Goal: Transaction & Acquisition: Purchase product/service

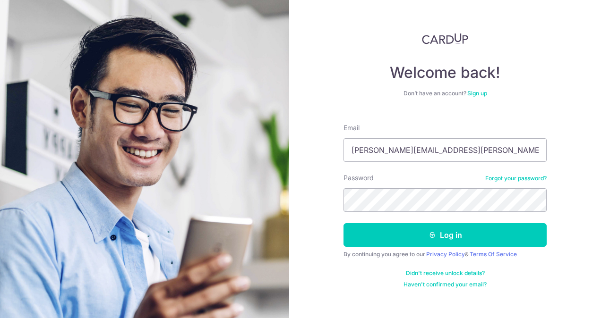
type input "[PERSON_NAME][EMAIL_ADDRESS][PERSON_NAME][DOMAIN_NAME]"
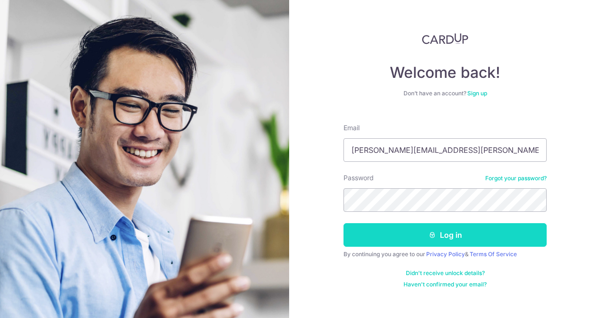
click at [456, 239] on button "Log in" at bounding box center [444, 235] width 203 height 24
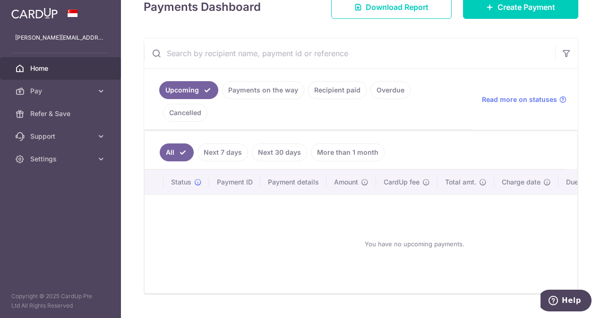
scroll to position [144, 0]
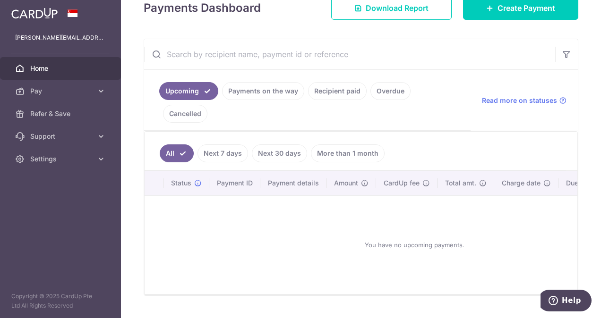
click at [254, 86] on link "Payments on the way" at bounding box center [263, 91] width 82 height 18
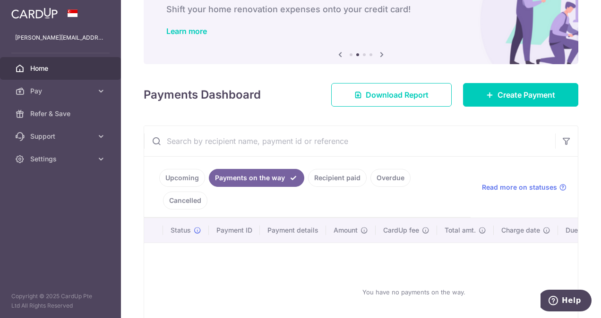
scroll to position [106, 0]
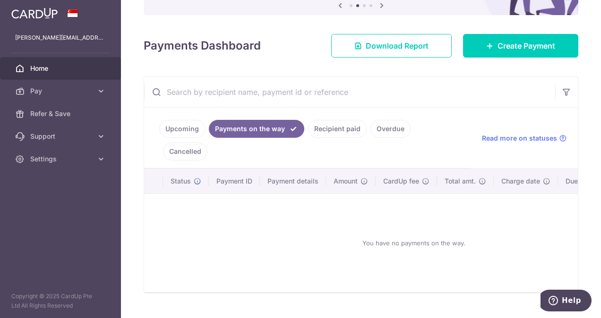
click at [327, 130] on link "Recipient paid" at bounding box center [337, 129] width 59 height 18
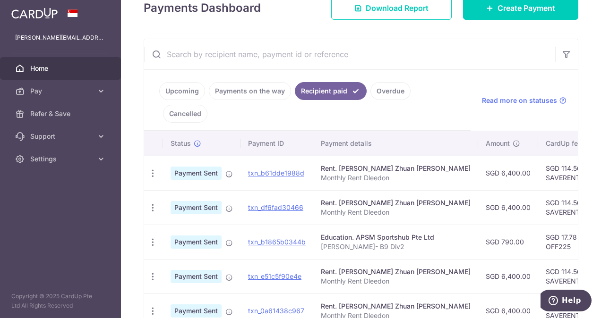
scroll to position [0, 0]
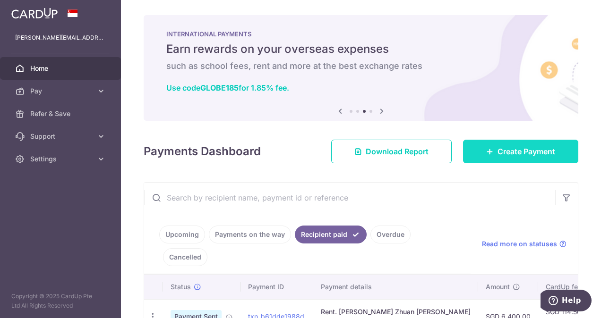
click at [517, 146] on span "Create Payment" at bounding box center [526, 151] width 58 height 11
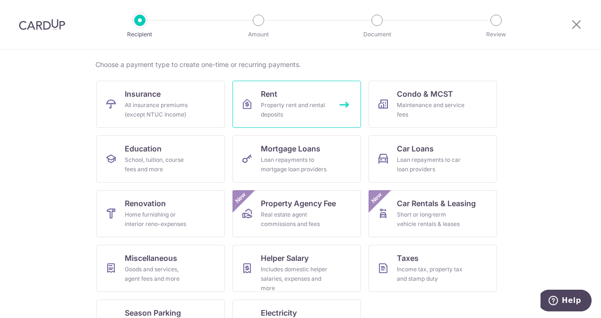
scroll to position [68, 0]
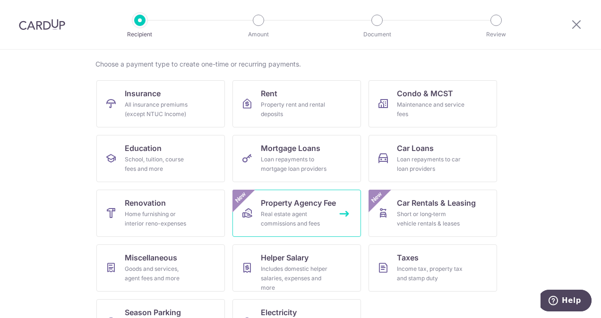
click at [321, 228] on div "Real estate agent commissions and fees" at bounding box center [295, 219] width 68 height 19
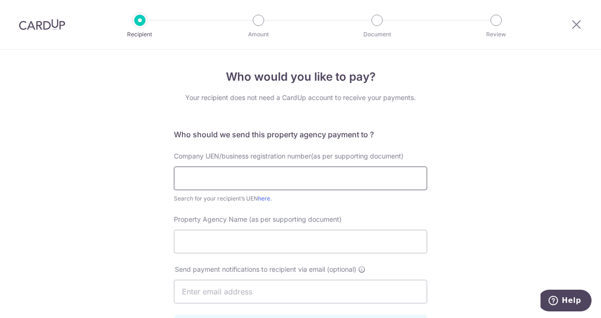
click at [216, 186] on input "text" at bounding box center [300, 179] width 253 height 24
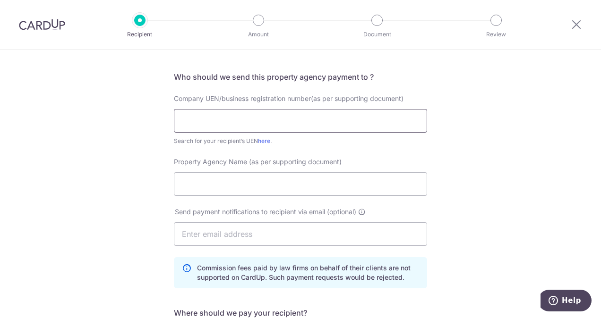
scroll to position [64, 0]
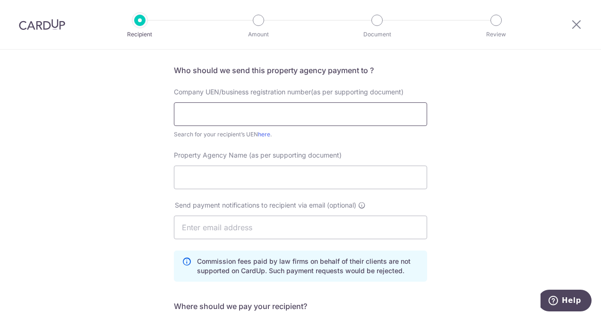
paste input "L3008899K"
type input "L3008899K"
click at [214, 179] on input "Property Agency Name (as per supporting document)" at bounding box center [300, 178] width 253 height 24
click at [263, 136] on link "here" at bounding box center [264, 134] width 12 height 7
click at [224, 171] on input "Property Agency Name (as per supporting document)" at bounding box center [300, 178] width 253 height 24
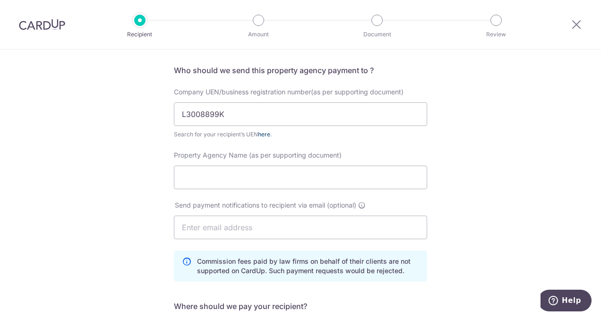
click at [260, 134] on link "here" at bounding box center [264, 134] width 12 height 7
click at [237, 176] on input "Property Agency Name (as per supporting document)" at bounding box center [300, 178] width 253 height 24
type input "Huttons"
click at [255, 228] on input "text" at bounding box center [300, 228] width 253 height 24
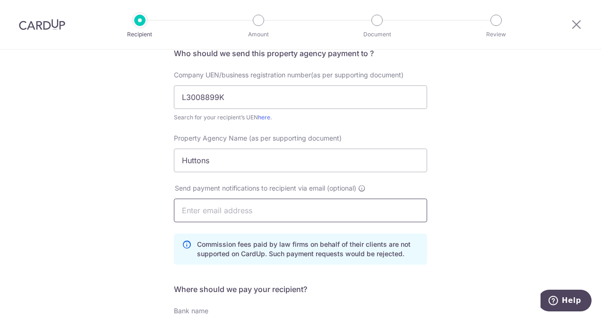
scroll to position [74, 0]
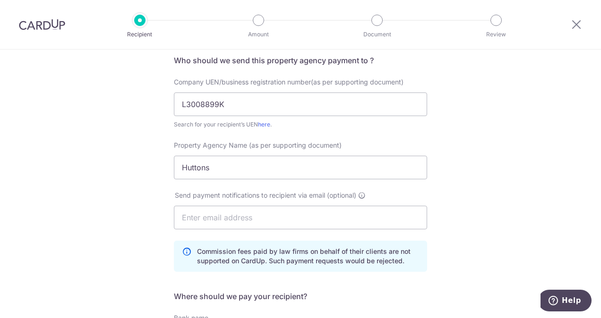
click at [34, 26] on img at bounding box center [42, 24] width 46 height 11
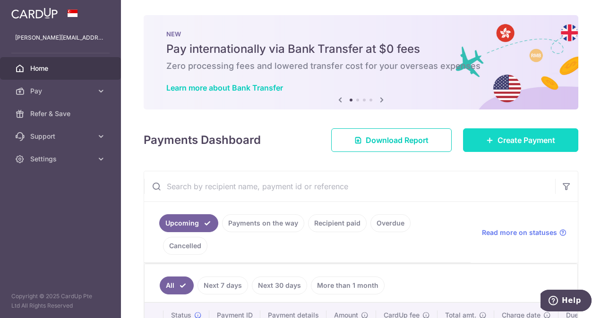
click at [498, 132] on link "Create Payment" at bounding box center [520, 140] width 115 height 24
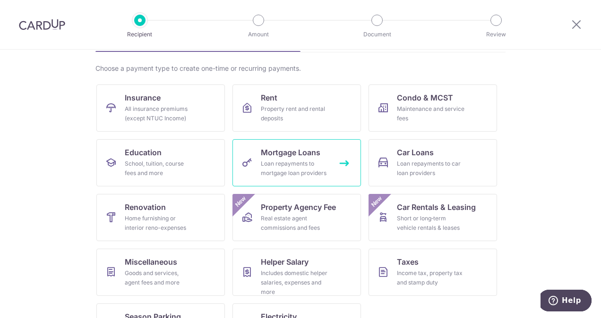
scroll to position [104, 0]
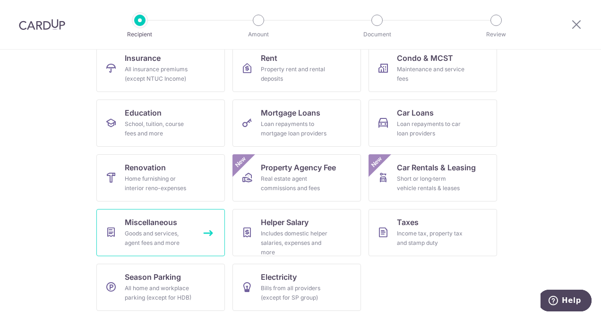
click at [183, 233] on div "Goods and services, agent fees and more" at bounding box center [159, 238] width 68 height 19
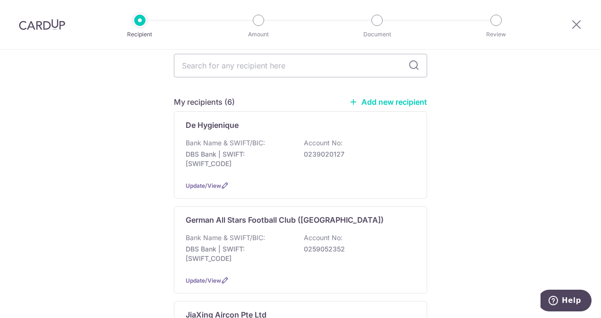
scroll to position [97, 0]
click at [387, 97] on link "Add new recipient" at bounding box center [388, 101] width 78 height 9
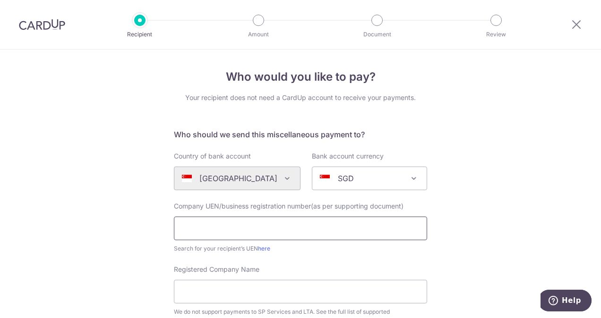
click at [246, 226] on input "text" at bounding box center [300, 229] width 253 height 24
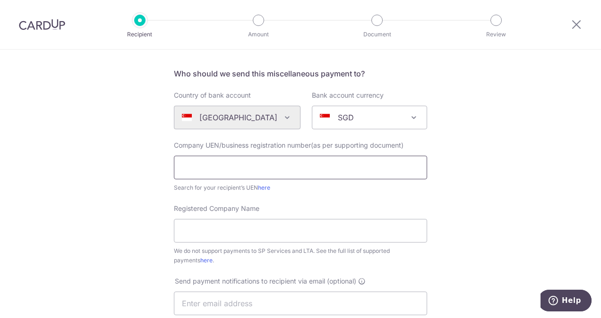
scroll to position [61, 0]
click at [231, 165] on input "text" at bounding box center [300, 167] width 253 height 24
paste input "L3008899K"
type input "L3008899K"
click at [322, 213] on div "Registered Company Name We do not support payments to SP Services and LTA. See …" at bounding box center [300, 234] width 253 height 61
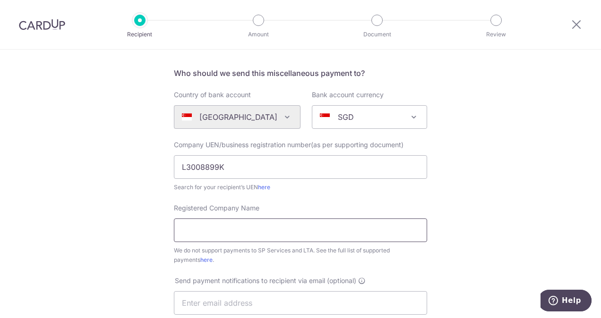
click at [256, 234] on input "Registered Company Name" at bounding box center [300, 231] width 253 height 24
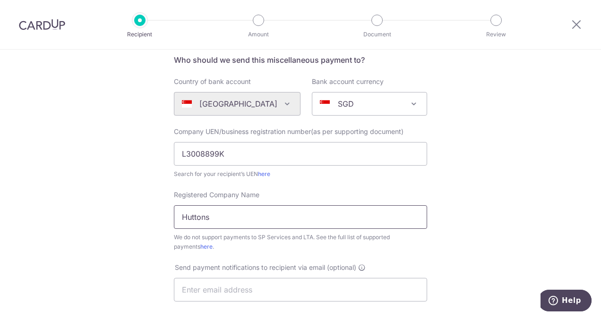
scroll to position [74, 0]
type input "Huttons"
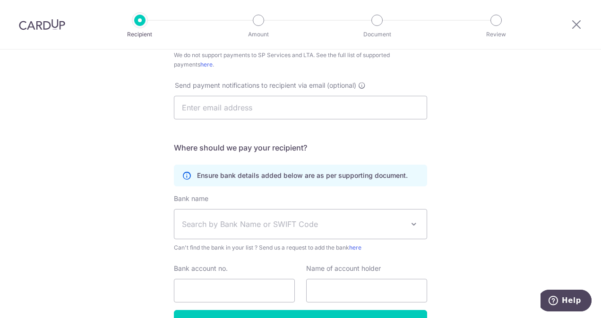
scroll to position [263, 0]
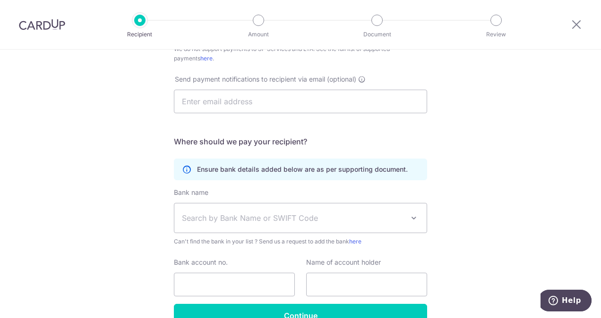
click at [215, 218] on span "Search by Bank Name or SWIFT Code" at bounding box center [293, 218] width 222 height 11
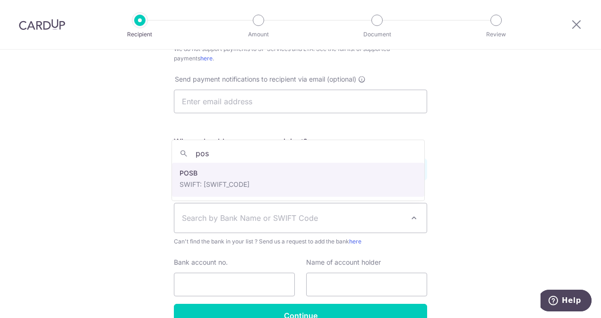
type input "pos"
select select "19"
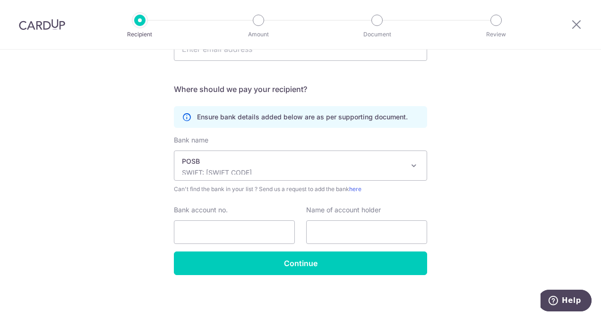
scroll to position [316, 0]
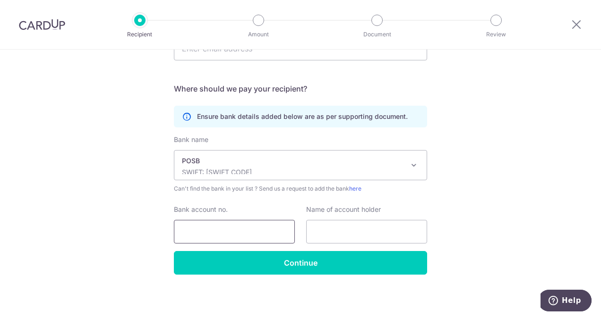
click at [212, 233] on input "Bank account no." at bounding box center [234, 232] width 121 height 24
type input "404-235818"
click at [355, 228] on input "text" at bounding box center [366, 232] width 121 height 24
type input "Laurence"
click at [497, 197] on div "Who would you like to pay? Your recipient does not need a CardUp account to rec…" at bounding box center [300, 27] width 601 height 586
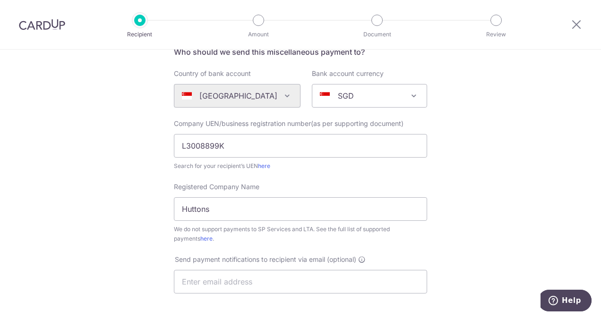
scroll to position [95, 0]
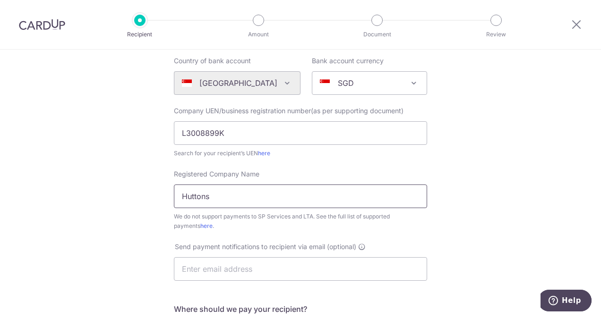
click at [298, 188] on input "Huttons" at bounding box center [300, 197] width 253 height 24
type input "Huttons Asia Pte Ltd"
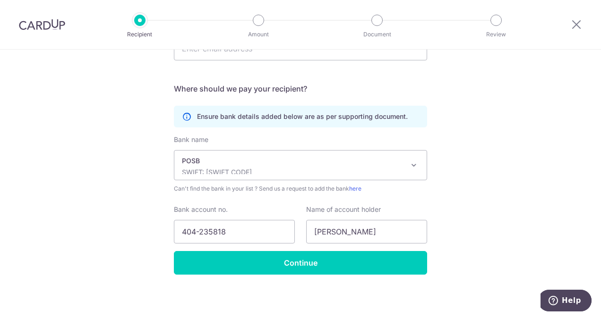
scroll to position [316, 0]
click at [182, 116] on icon at bounding box center [186, 116] width 9 height 9
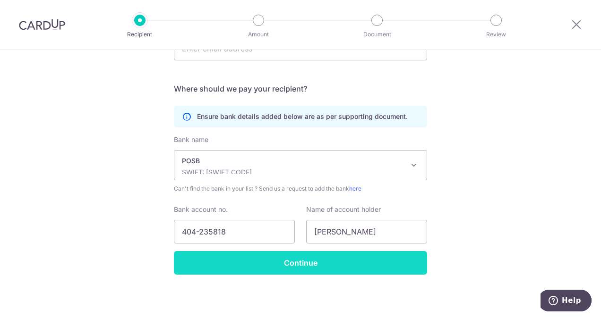
click at [267, 270] on input "Continue" at bounding box center [300, 263] width 253 height 24
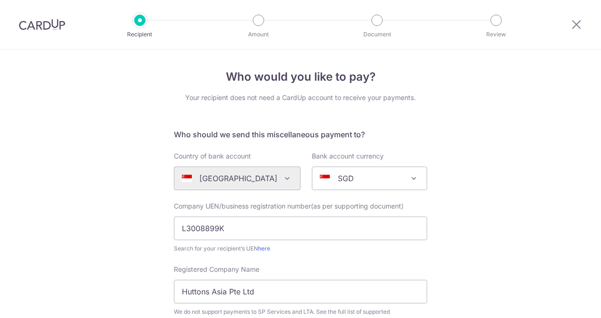
scroll to position [339, 0]
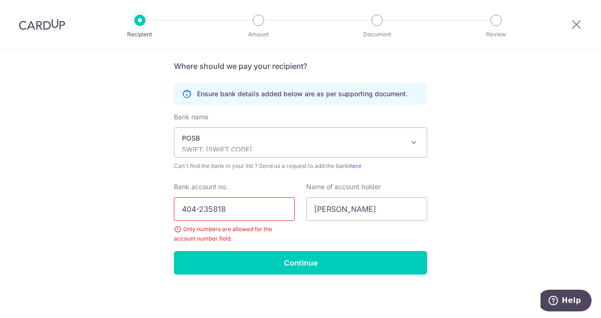
click at [197, 208] on input "404-235818" at bounding box center [234, 209] width 121 height 24
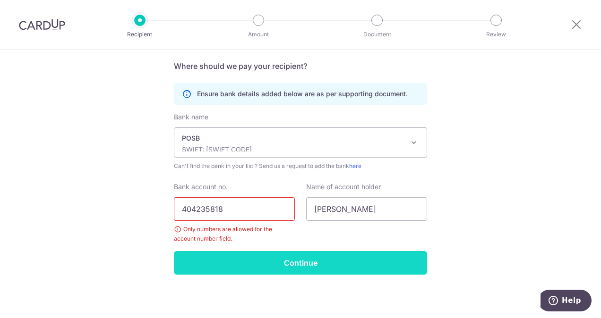
type input "404235818"
click at [302, 264] on input "Continue" at bounding box center [300, 263] width 253 height 24
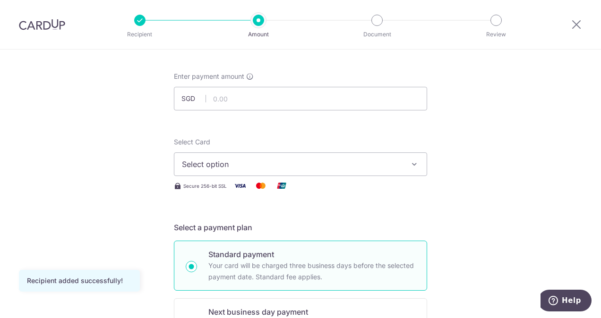
scroll to position [39, 0]
click at [249, 161] on span "Select option" at bounding box center [292, 165] width 220 height 11
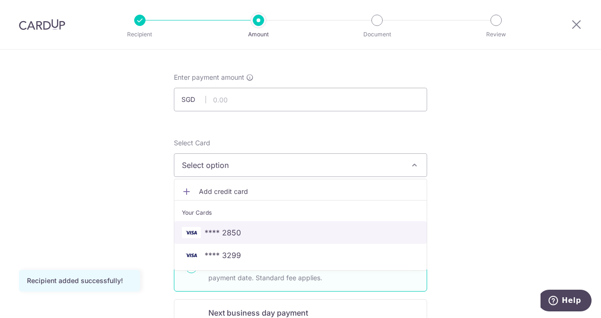
click at [237, 230] on span "**** 2850" at bounding box center [223, 232] width 36 height 11
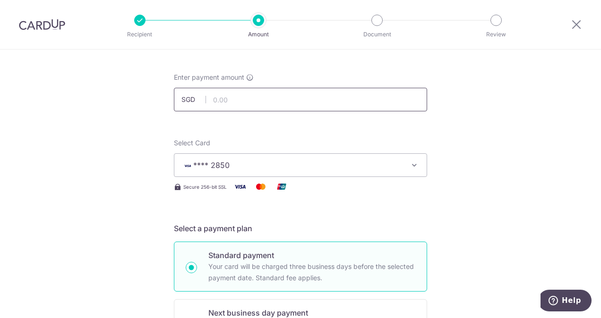
click at [230, 90] on input "text" at bounding box center [300, 100] width 253 height 24
type input "4"
click at [267, 148] on div "Select Card **** 2850 Add credit card Your Cards **** 2850 **** 3299" at bounding box center [300, 157] width 253 height 39
type input "5,559.00"
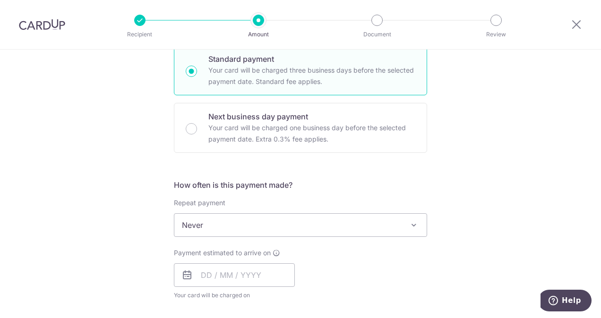
scroll to position [233, 0]
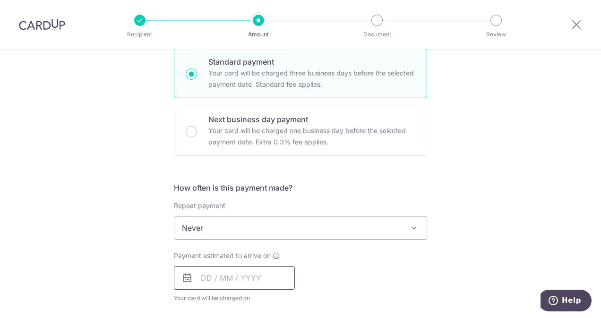
click at [258, 271] on input "text" at bounding box center [234, 278] width 121 height 24
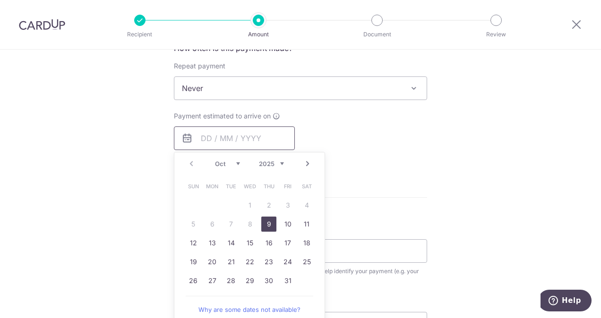
scroll to position [373, 0]
drag, startPoint x: 268, startPoint y: 221, endPoint x: 419, endPoint y: 178, distance: 157.3
click at [268, 221] on link "9" at bounding box center [268, 223] width 15 height 15
type input "[DATE]"
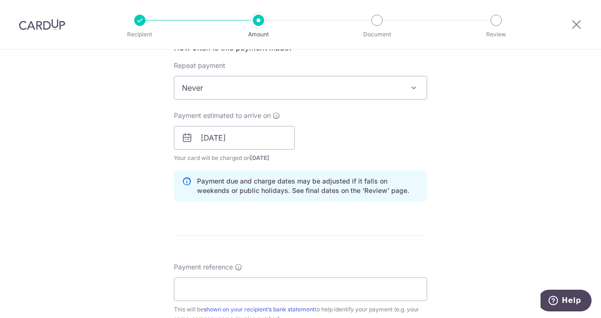
scroll to position [416, 0]
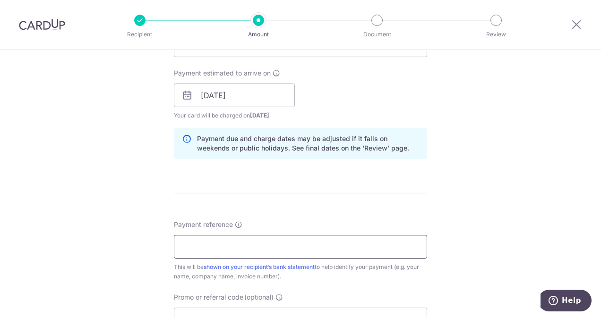
click at [281, 244] on input "Payment reference" at bounding box center [300, 247] width 253 height 24
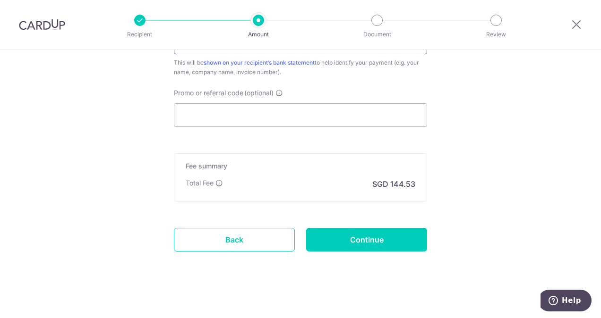
scroll to position [620, 0]
type input "[PERSON_NAME] [PERSON_NAME]"
click at [249, 116] on input "Promo or referral code (optional)" at bounding box center [300, 116] width 253 height 24
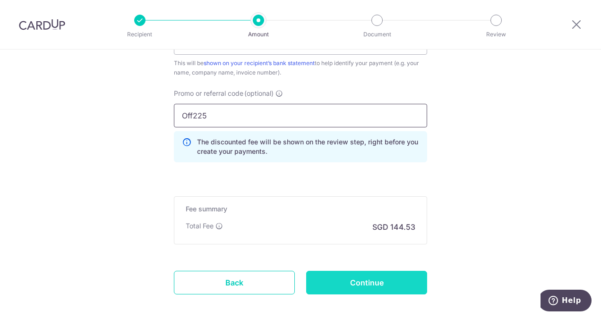
type input "Off225"
click at [356, 280] on input "Continue" at bounding box center [366, 283] width 121 height 24
